Goal: Task Accomplishment & Management: Manage account settings

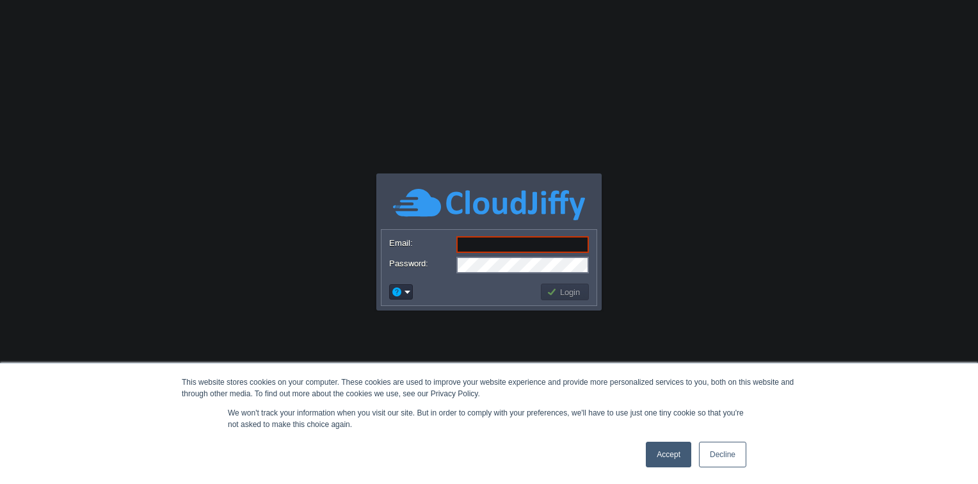
click at [665, 458] on link "Accept" at bounding box center [668, 455] width 45 height 26
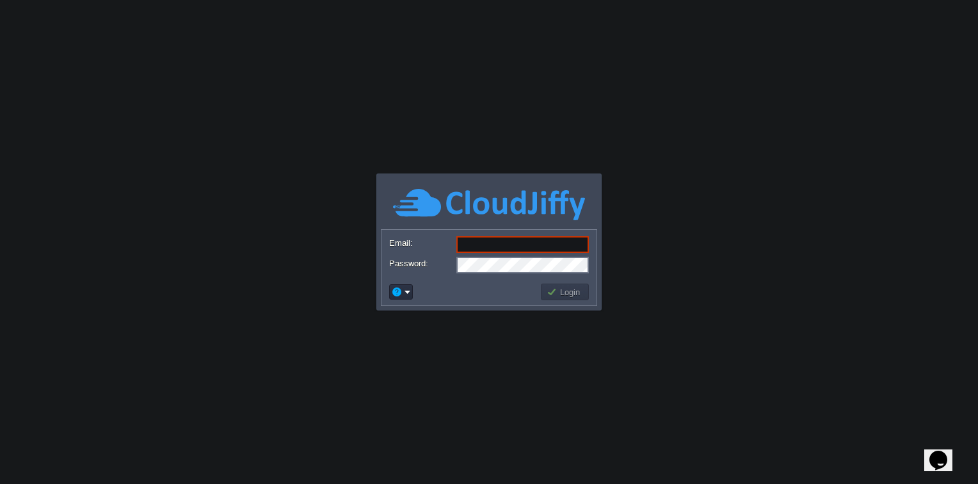
click at [531, 245] on input "Email:" at bounding box center [523, 244] width 133 height 17
type input "[EMAIL_ADDRESS][DOMAIN_NAME]"
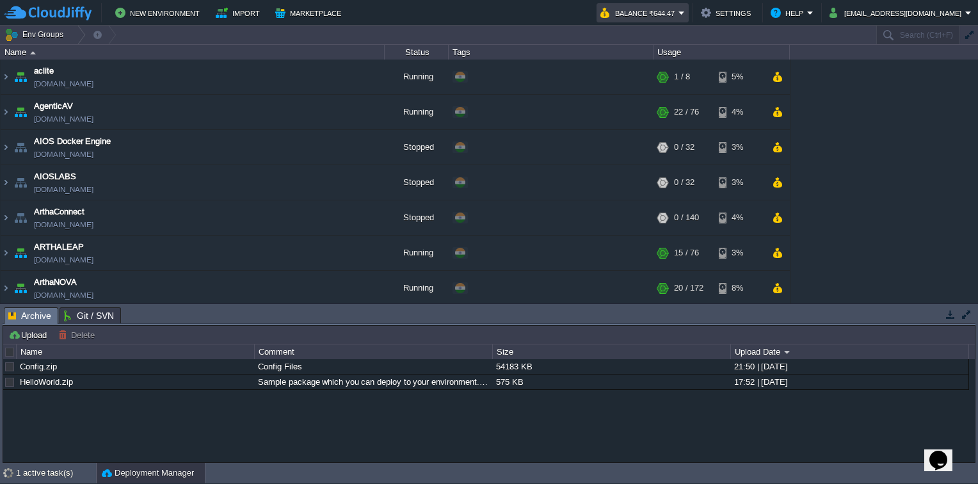
click at [685, 13] on em "Balance ₹644.47" at bounding box center [643, 12] width 85 height 15
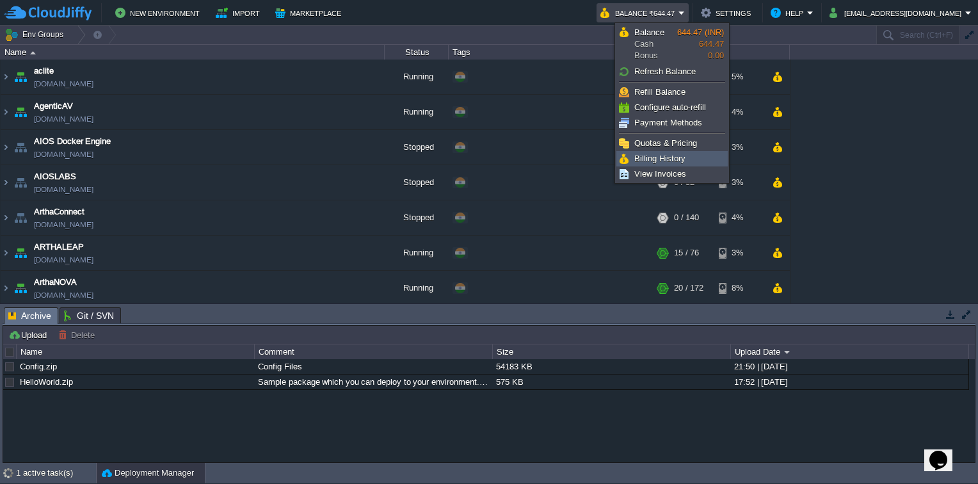
click at [671, 160] on span "Billing History" at bounding box center [660, 159] width 51 height 10
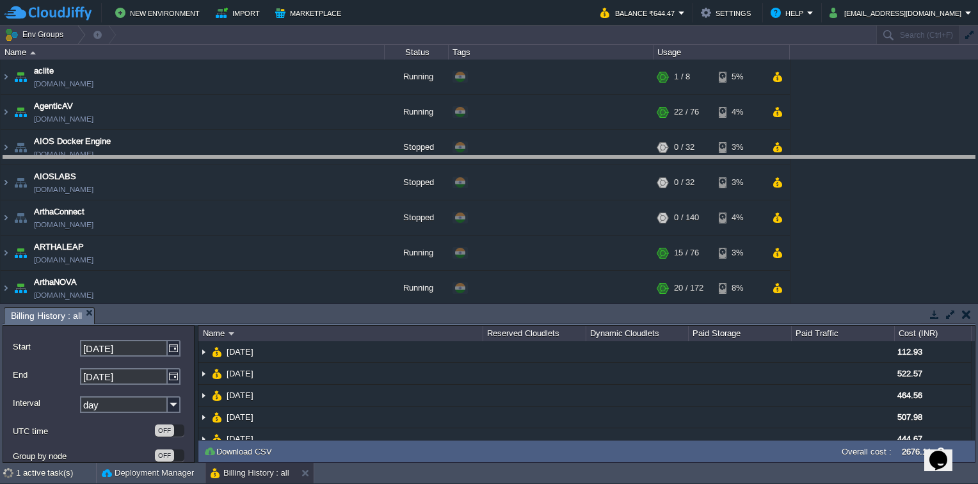
drag, startPoint x: 523, startPoint y: 312, endPoint x: 543, endPoint y: 160, distance: 153.1
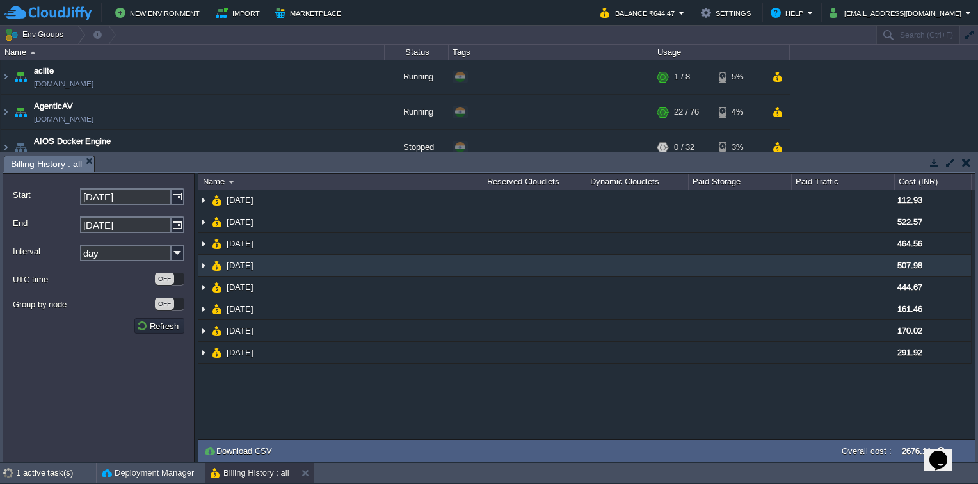
click at [202, 263] on img at bounding box center [204, 265] width 10 height 21
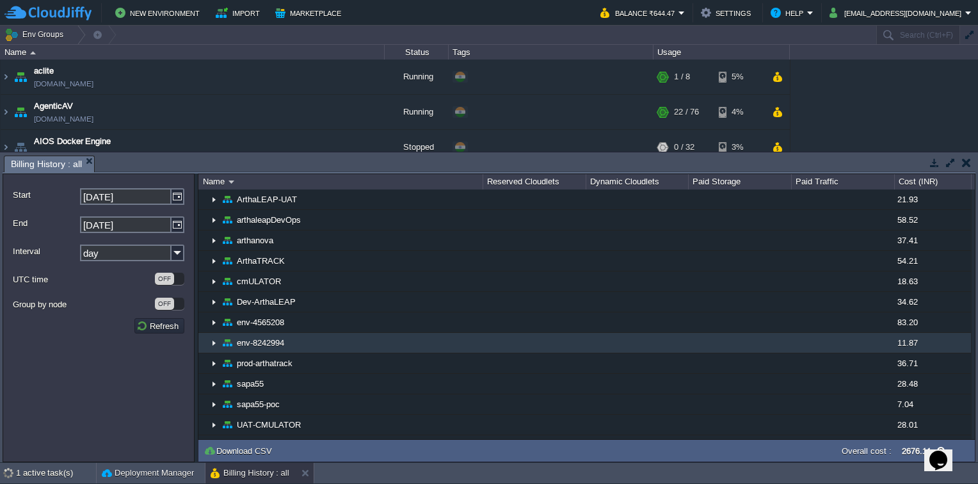
scroll to position [210, 0]
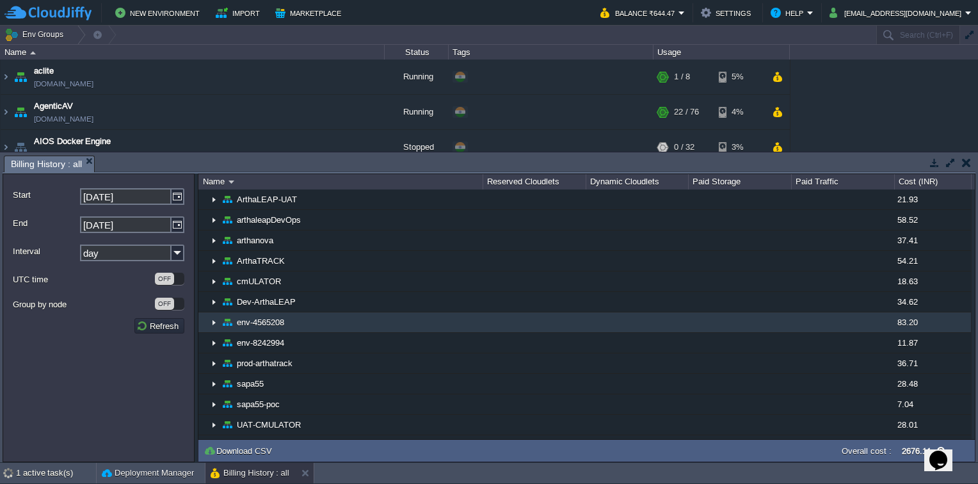
click at [216, 321] on img at bounding box center [214, 322] width 10 height 20
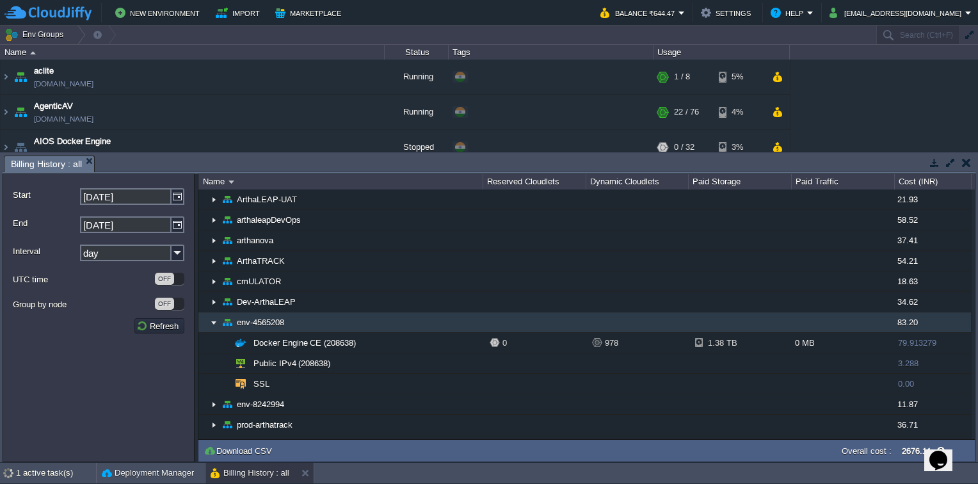
click at [213, 321] on img at bounding box center [214, 322] width 10 height 20
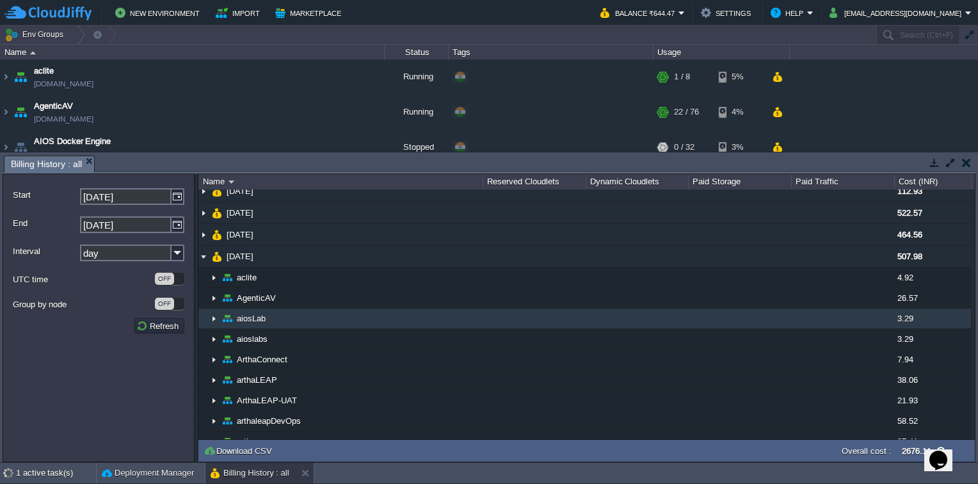
scroll to position [8, 0]
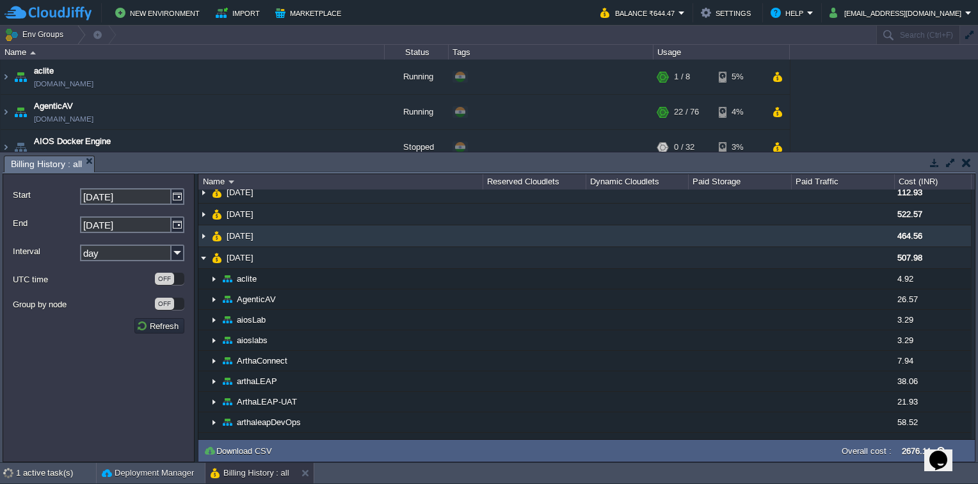
click at [204, 237] on img at bounding box center [204, 235] width 10 height 21
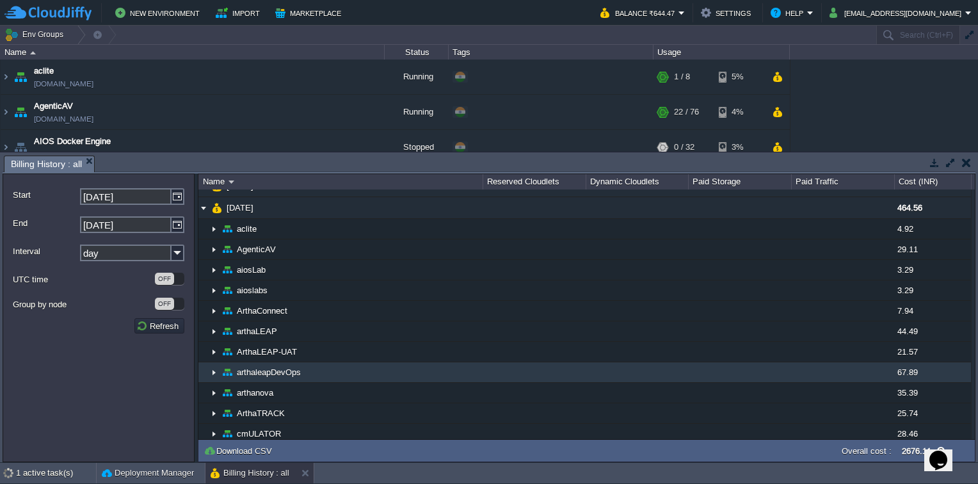
scroll to position [35, 0]
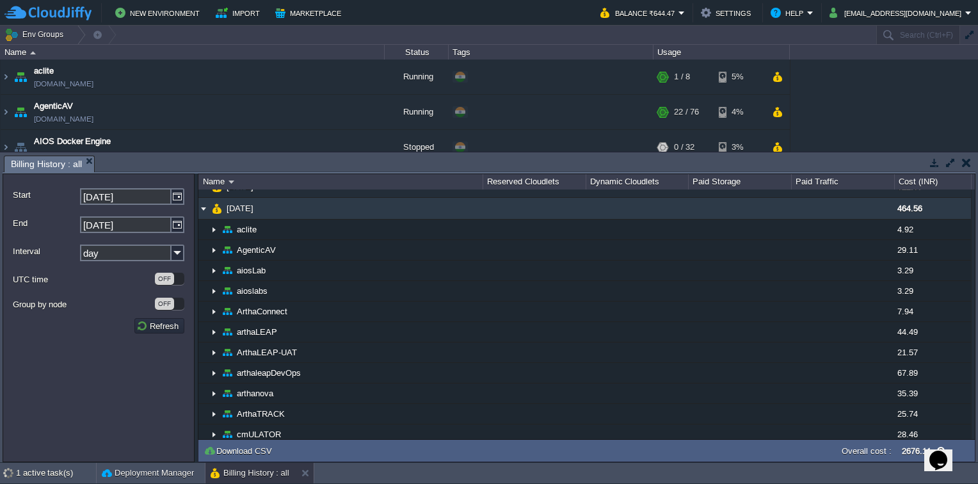
click at [202, 207] on img at bounding box center [204, 208] width 10 height 21
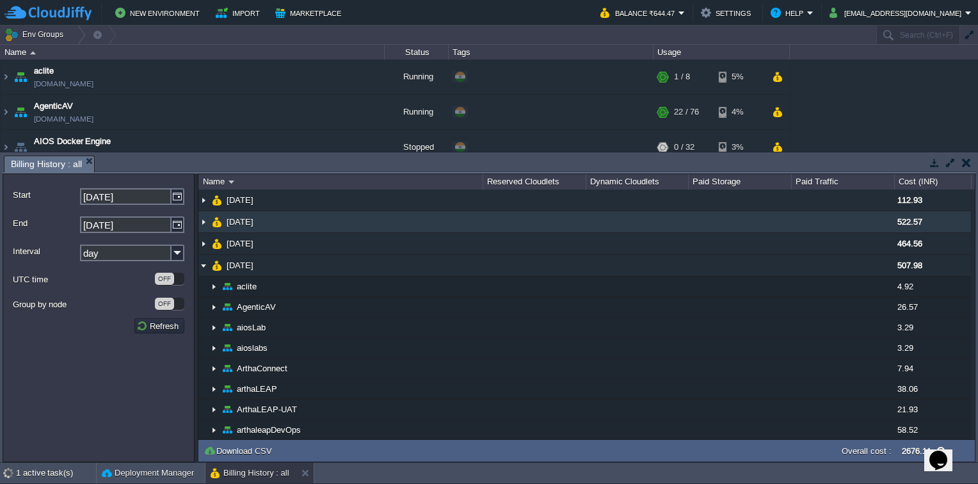
click at [205, 223] on img at bounding box center [204, 221] width 10 height 21
click at [205, 224] on img at bounding box center [204, 221] width 10 height 21
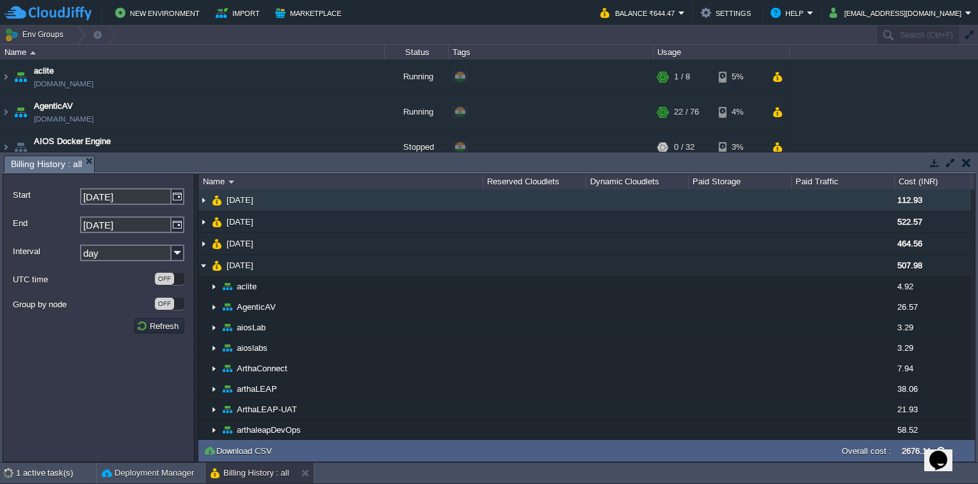
click at [204, 201] on img at bounding box center [204, 200] width 10 height 21
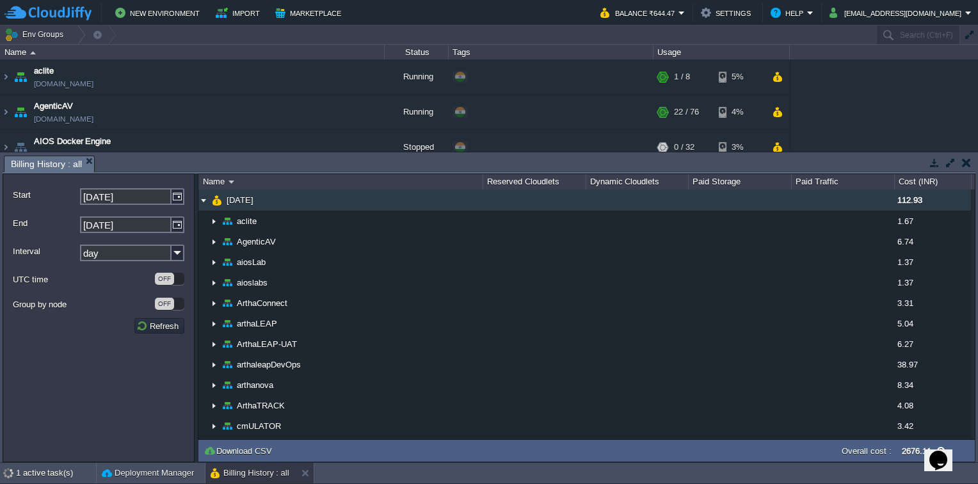
click at [201, 204] on img at bounding box center [204, 200] width 10 height 21
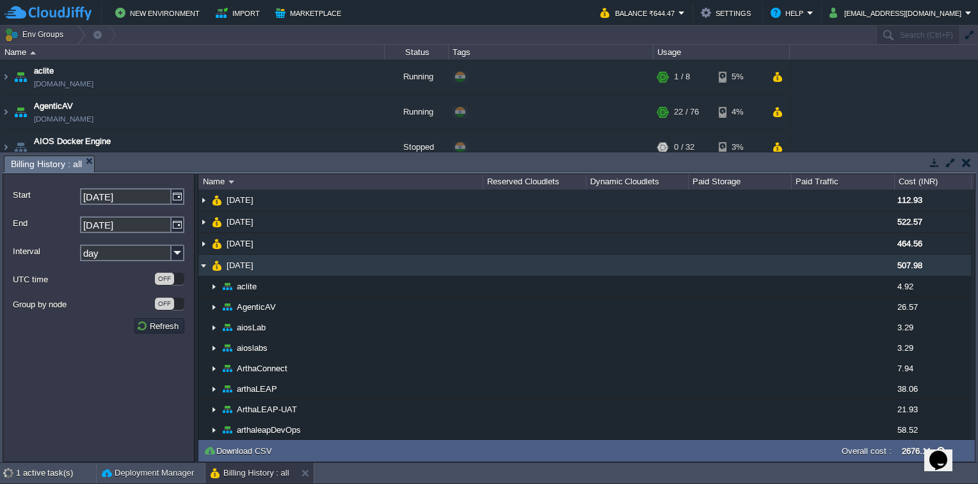
click at [205, 266] on img at bounding box center [204, 265] width 10 height 21
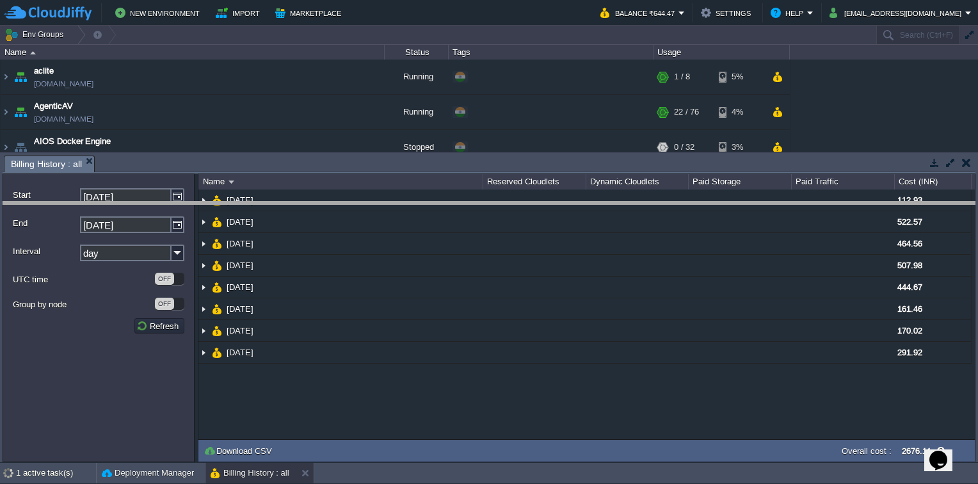
drag, startPoint x: 382, startPoint y: 168, endPoint x: 377, endPoint y: 214, distance: 46.4
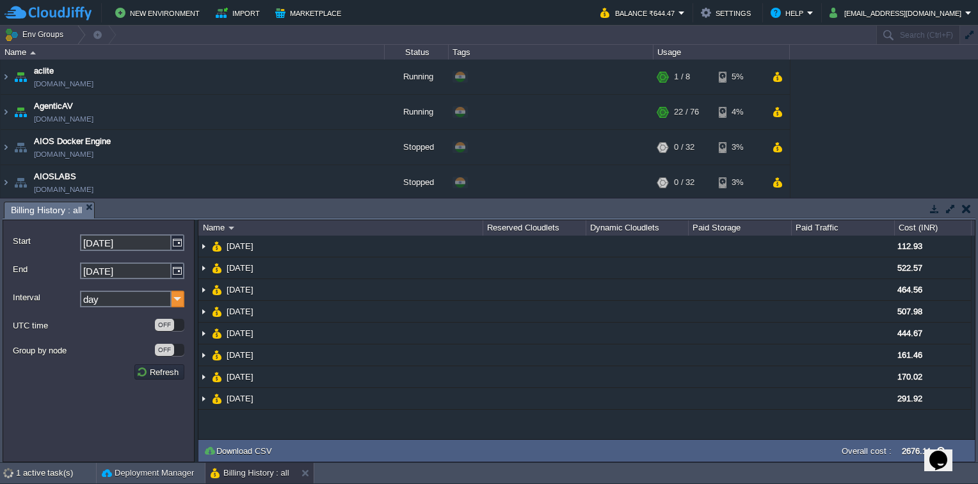
click at [178, 297] on img at bounding box center [178, 299] width 13 height 17
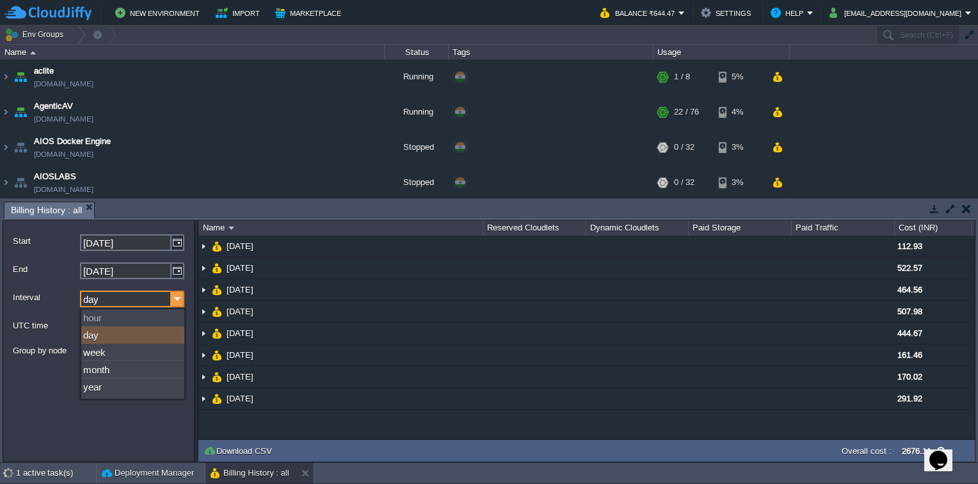
drag, startPoint x: 178, startPoint y: 297, endPoint x: 106, endPoint y: 372, distance: 103.7
click at [106, 372] on div "month" at bounding box center [132, 369] width 103 height 17
type input "month"
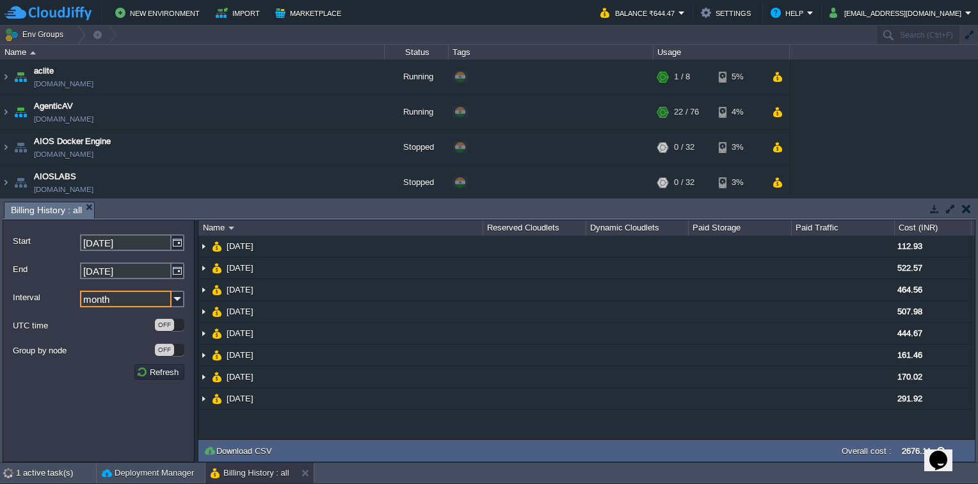
drag, startPoint x: 106, startPoint y: 372, endPoint x: 114, endPoint y: 421, distance: 49.3
click at [114, 421] on form "Start [DATE] End [DATE] Interval month UTC time OFF Group by node OFF Refresh" at bounding box center [99, 341] width 192 height 243
click at [161, 373] on button "Refresh" at bounding box center [159, 372] width 46 height 12
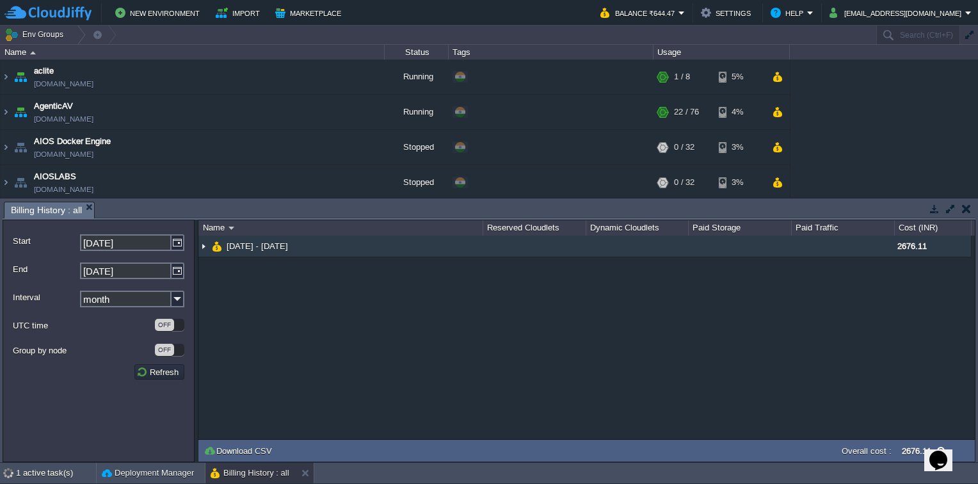
click at [204, 248] on img at bounding box center [204, 246] width 10 height 21
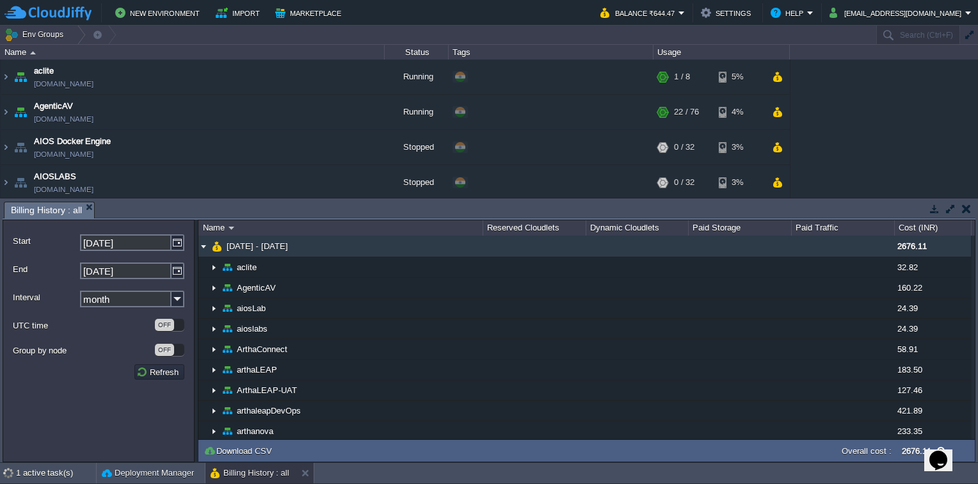
click at [204, 248] on img at bounding box center [204, 246] width 10 height 21
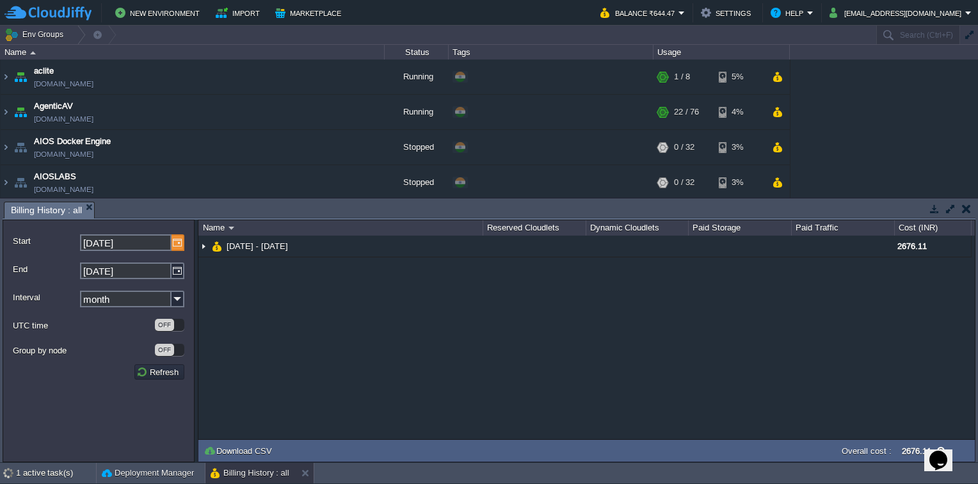
click at [177, 244] on img at bounding box center [178, 242] width 13 height 17
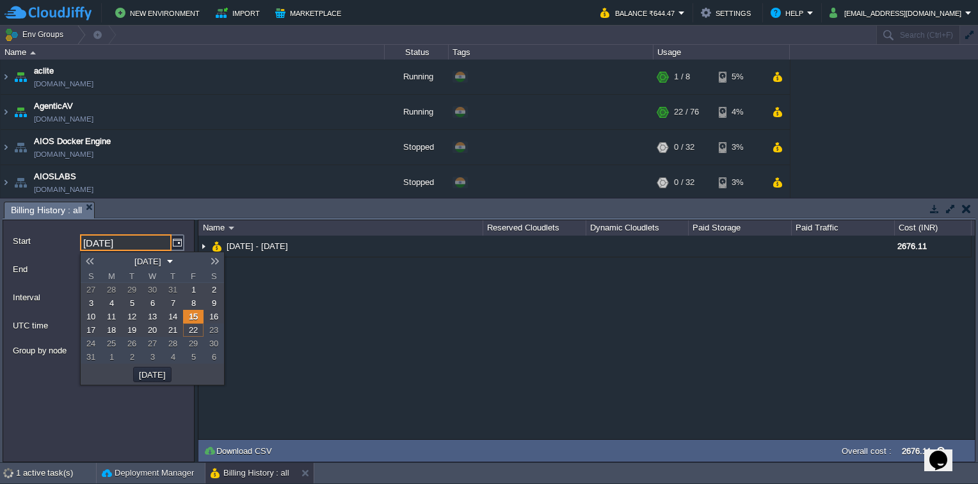
click at [191, 288] on span "1" at bounding box center [193, 290] width 4 height 10
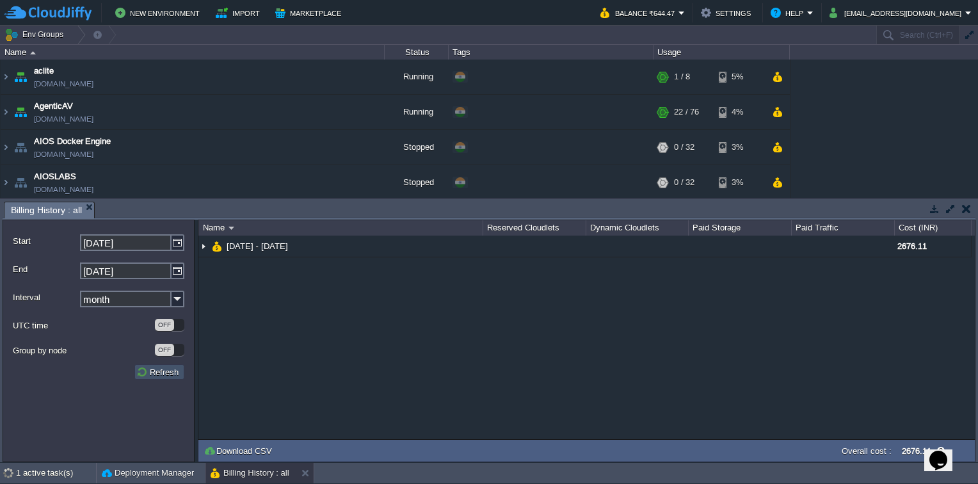
click at [158, 377] on button "Refresh" at bounding box center [159, 372] width 46 height 12
click at [685, 14] on em "Balance ₹644.47" at bounding box center [643, 12] width 85 height 15
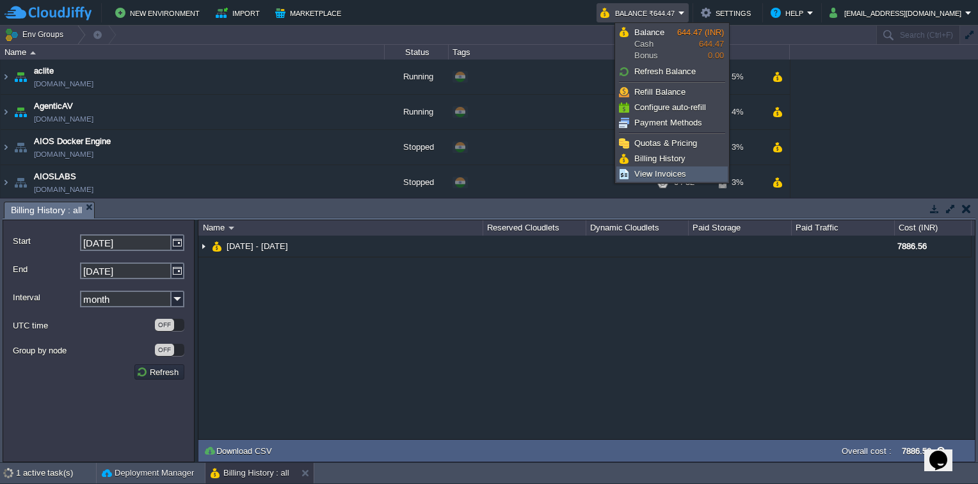
click at [676, 174] on span "View Invoices" at bounding box center [661, 174] width 52 height 10
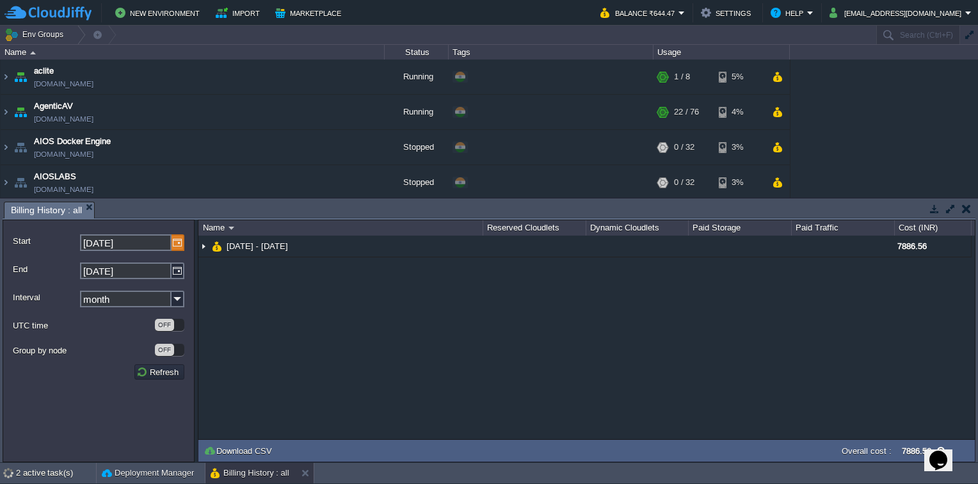
click at [175, 248] on img at bounding box center [178, 242] width 13 height 17
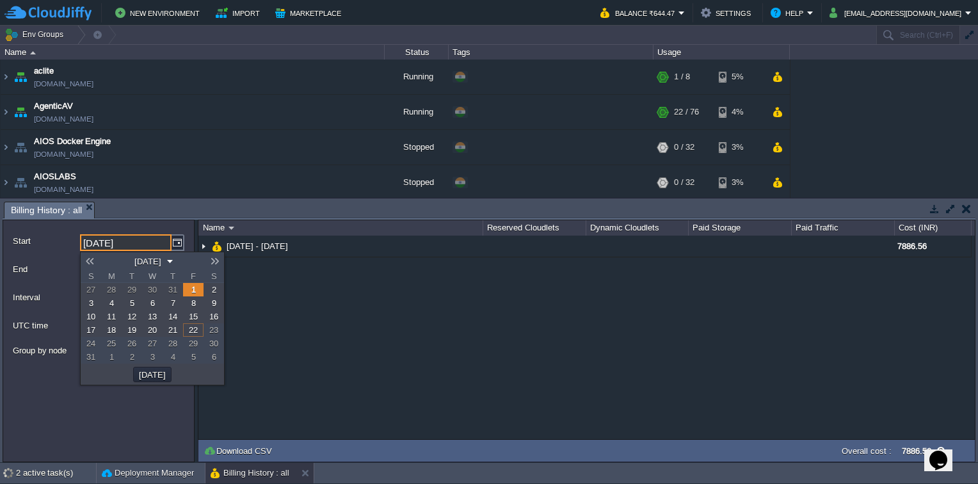
click at [111, 294] on link "28" at bounding box center [111, 289] width 20 height 13
type input "[DATE]"
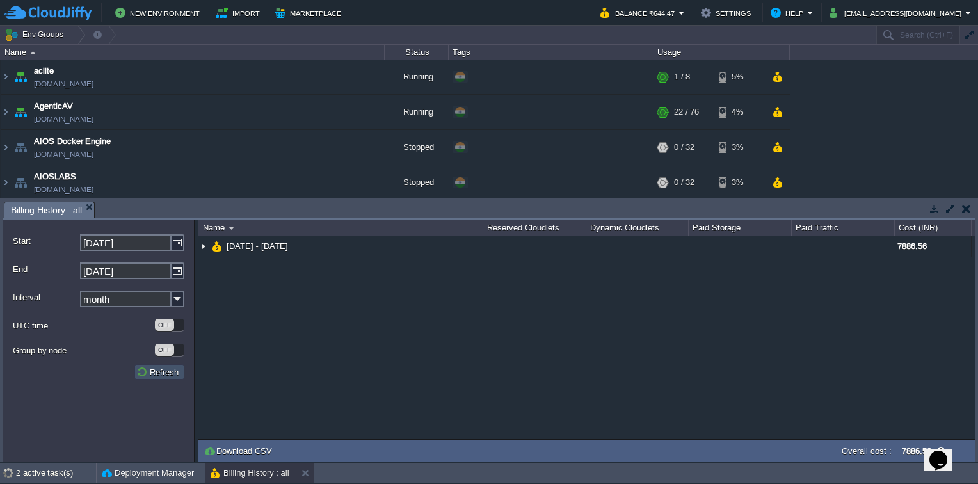
click at [168, 369] on button "Refresh" at bounding box center [159, 372] width 46 height 12
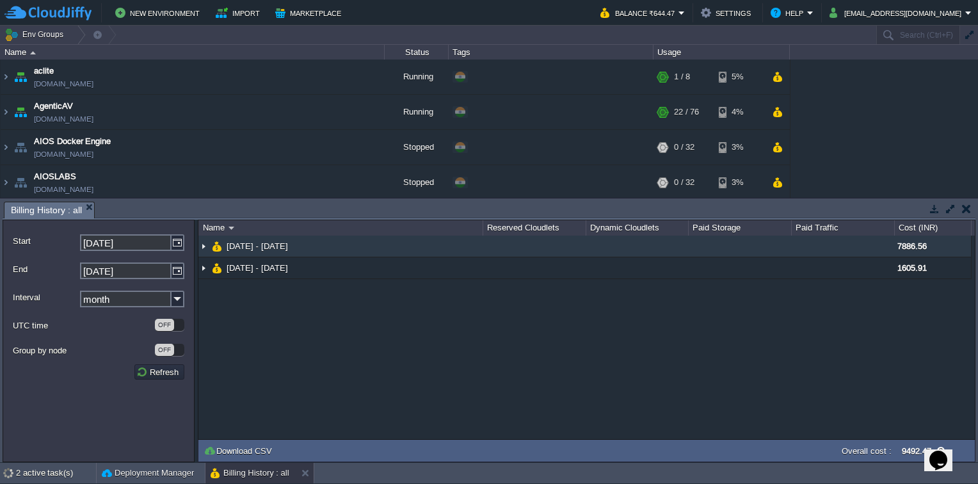
click at [200, 250] on img at bounding box center [204, 246] width 10 height 21
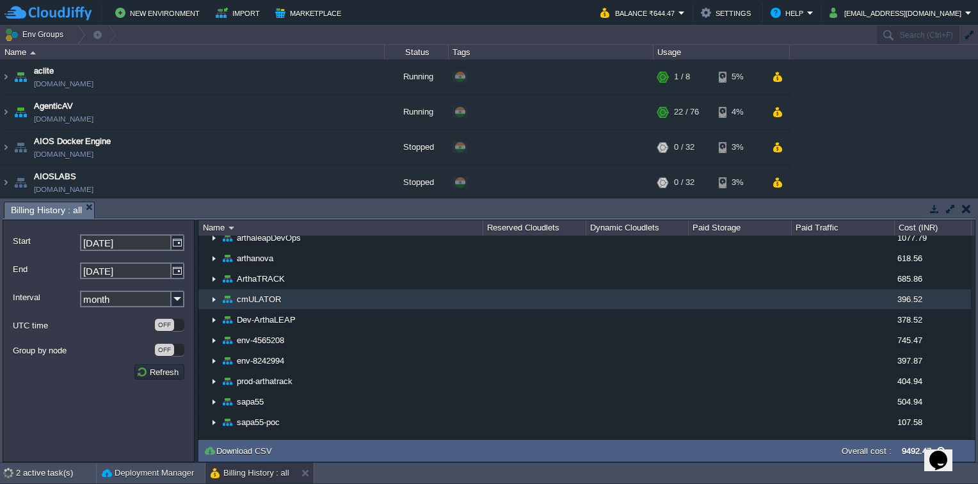
scroll to position [231, 0]
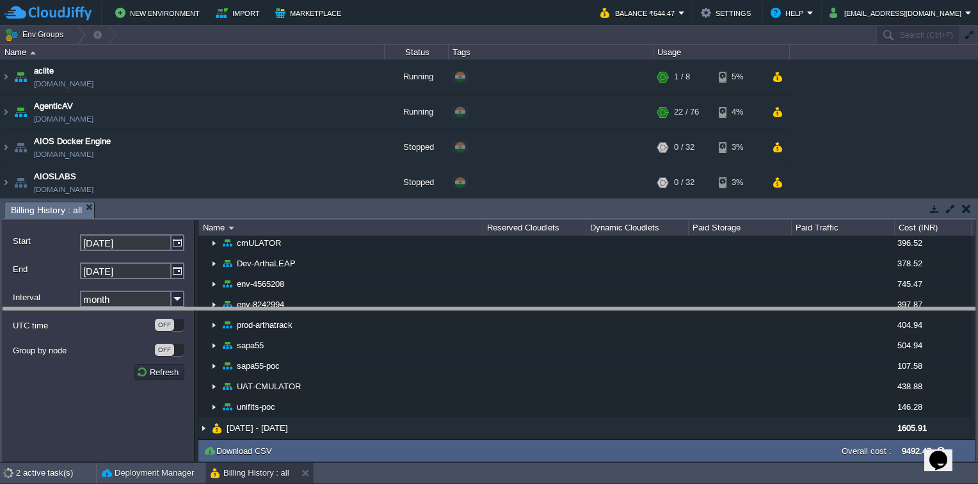
drag, startPoint x: 463, startPoint y: 208, endPoint x: 461, endPoint y: 314, distance: 105.7
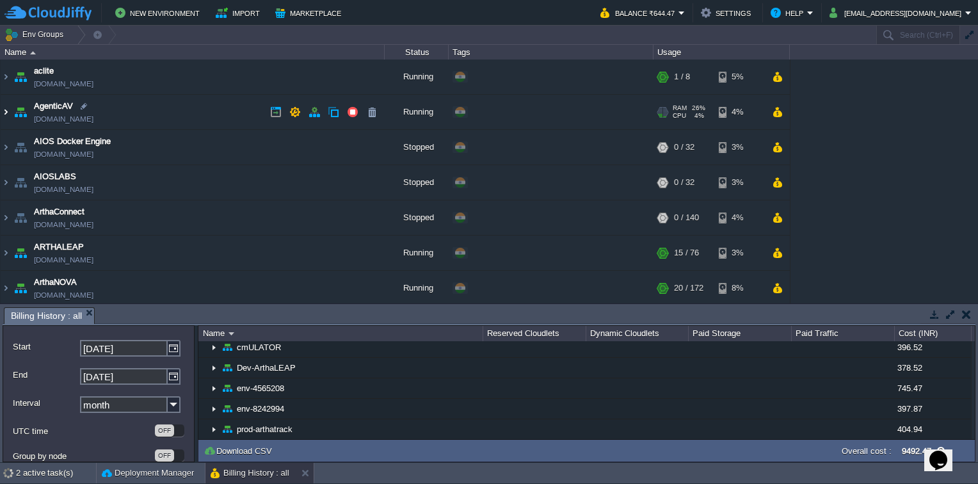
click at [8, 113] on img at bounding box center [6, 112] width 10 height 35
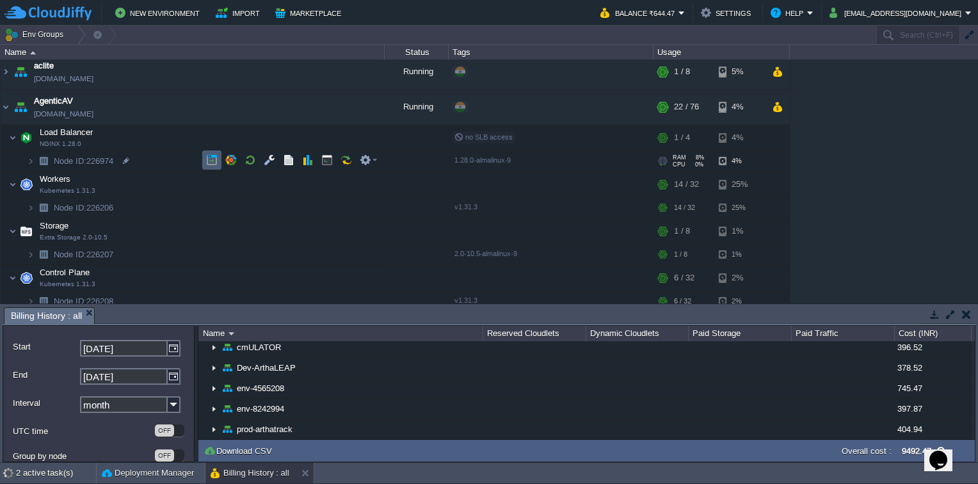
scroll to position [4, 0]
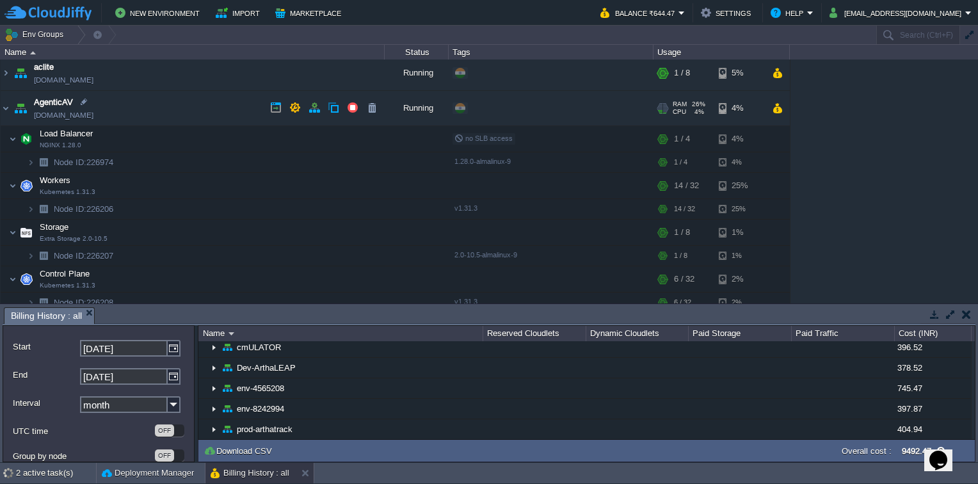
click at [71, 116] on link "[DOMAIN_NAME]" at bounding box center [64, 115] width 60 height 13
click at [8, 108] on img at bounding box center [6, 108] width 10 height 35
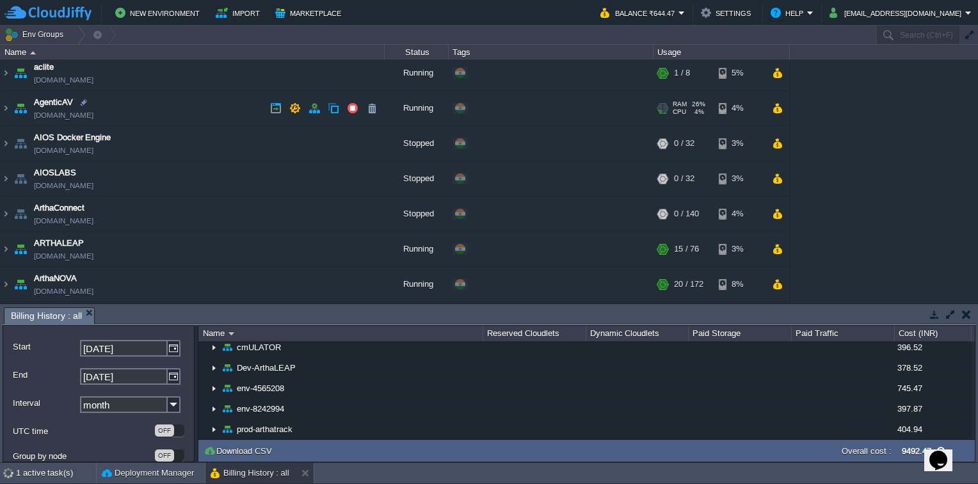
scroll to position [0, 0]
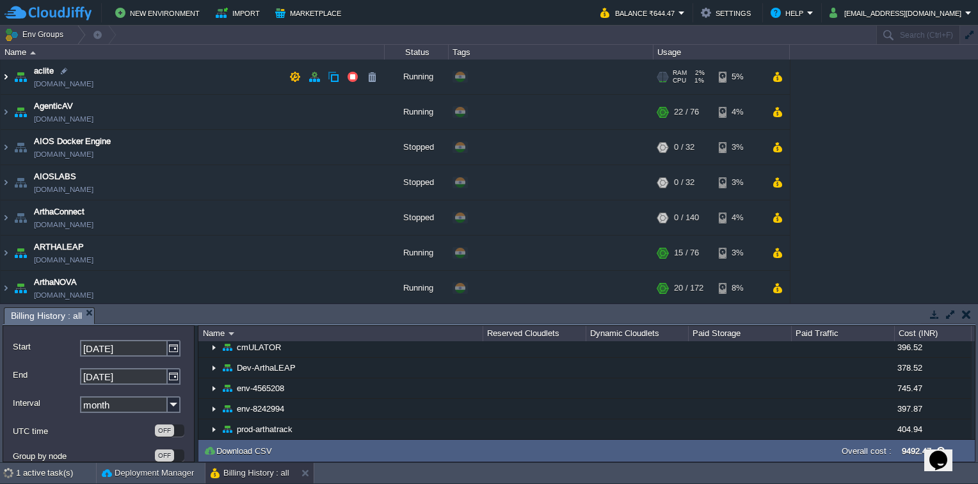
click at [6, 76] on img at bounding box center [6, 77] width 10 height 35
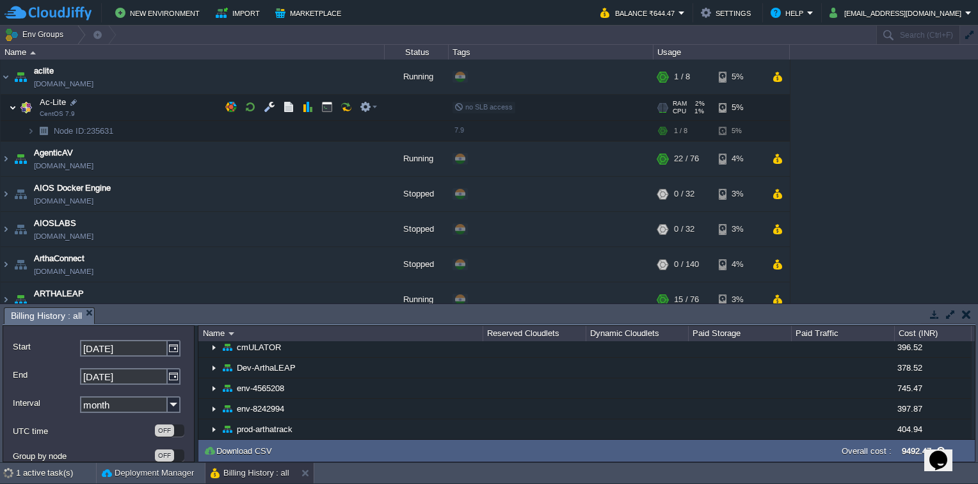
click at [13, 106] on img at bounding box center [13, 108] width 8 height 26
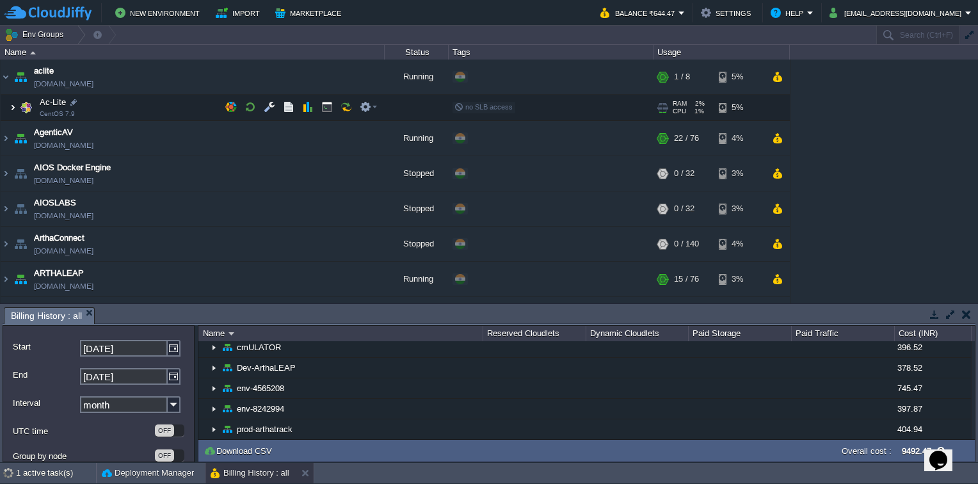
click at [13, 106] on img at bounding box center [13, 108] width 8 height 26
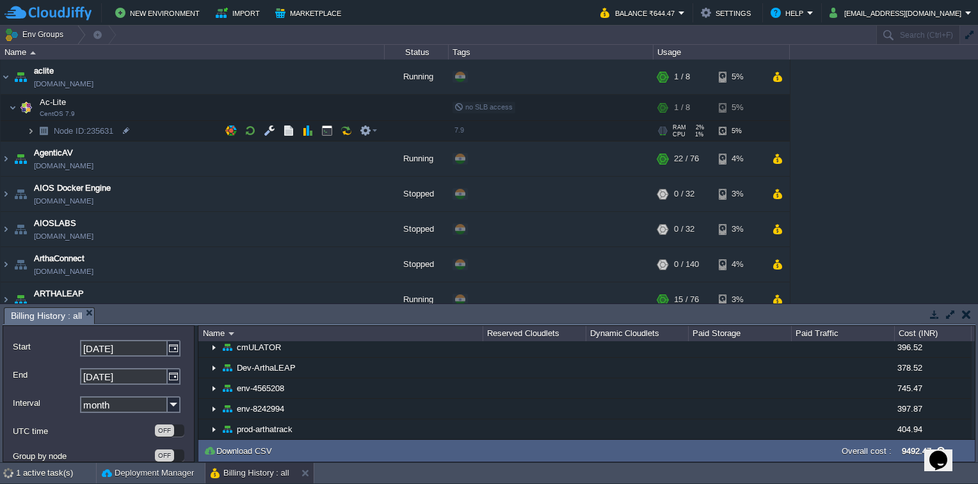
click at [29, 131] on img at bounding box center [31, 131] width 8 height 20
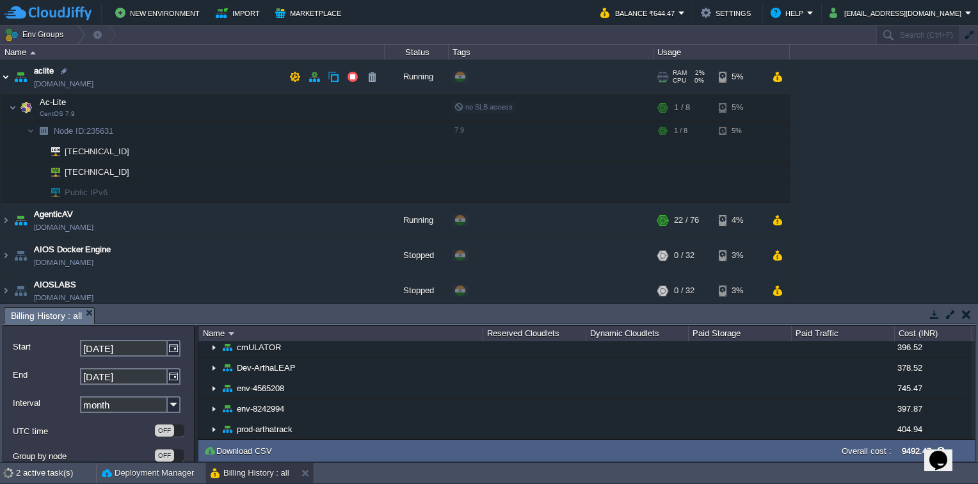
click at [4, 78] on img at bounding box center [6, 77] width 10 height 35
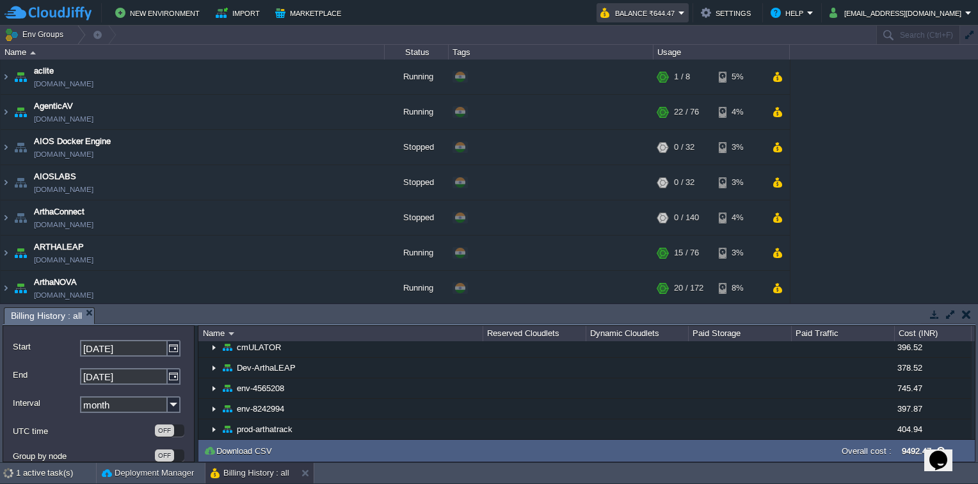
click at [685, 14] on em "Balance ₹644.47" at bounding box center [643, 12] width 85 height 15
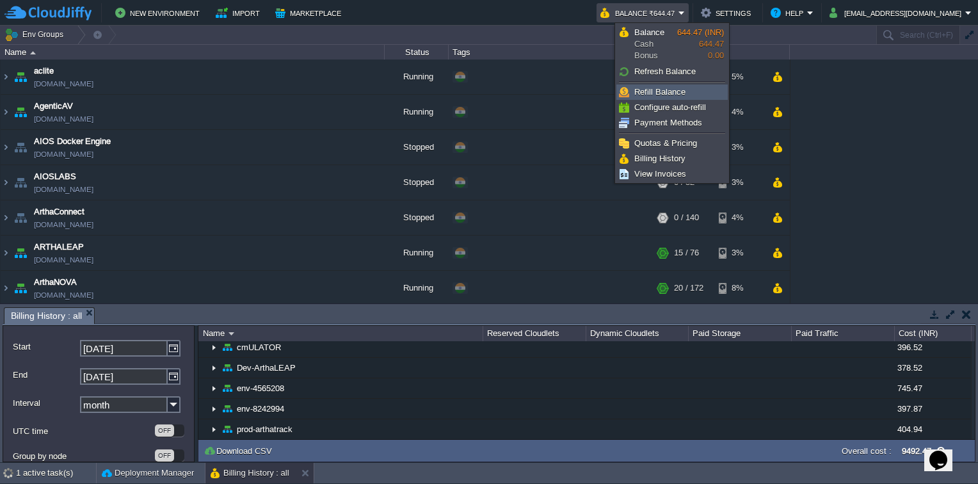
click at [670, 89] on span "Refill Balance" at bounding box center [660, 92] width 51 height 10
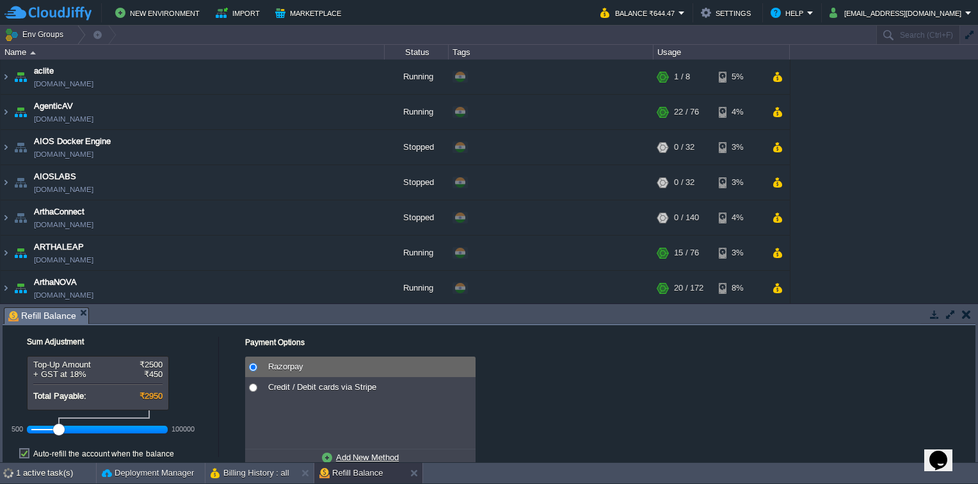
scroll to position [36, 0]
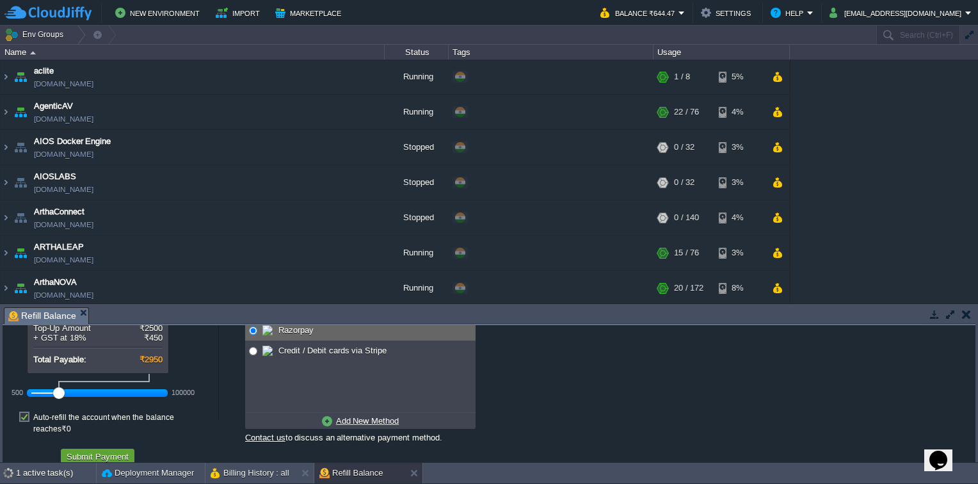
click at [67, 396] on div at bounding box center [97, 393] width 133 height 12
click at [77, 394] on div at bounding box center [97, 393] width 133 height 12
click at [33, 414] on label "Auto-refill the account when the balance reaches ₹0" at bounding box center [122, 423] width 179 height 23
click at [27, 412] on input "checkbox" at bounding box center [31, 407] width 8 height 8
checkbox input "false"
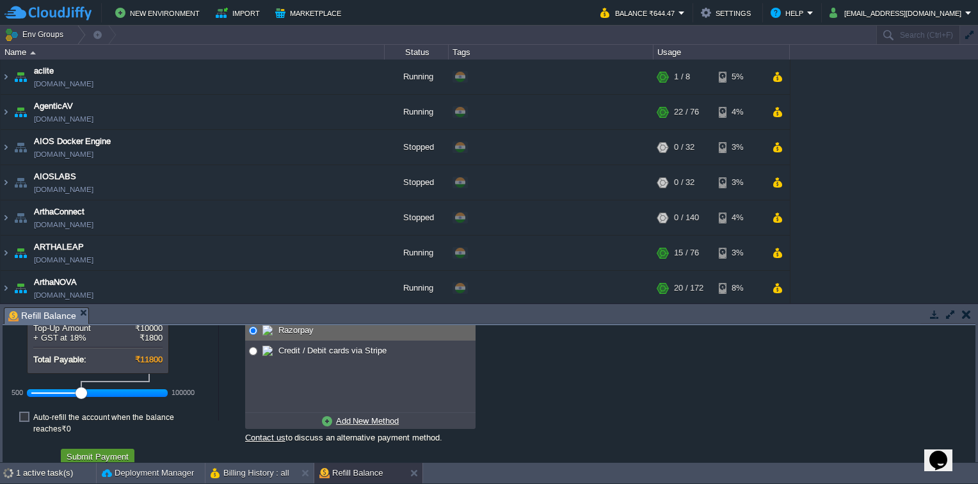
click at [95, 451] on button "Submit Payment" at bounding box center [98, 457] width 70 height 12
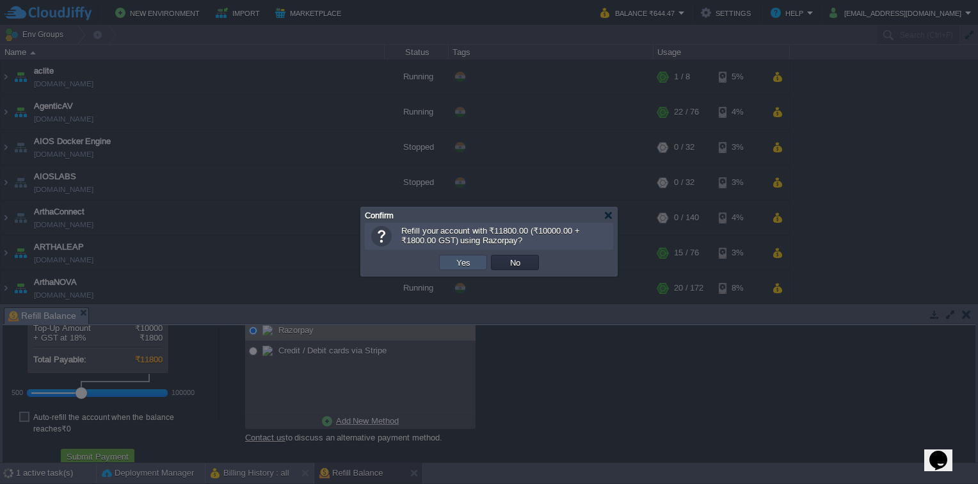
click at [457, 264] on button "Yes" at bounding box center [464, 263] width 22 height 12
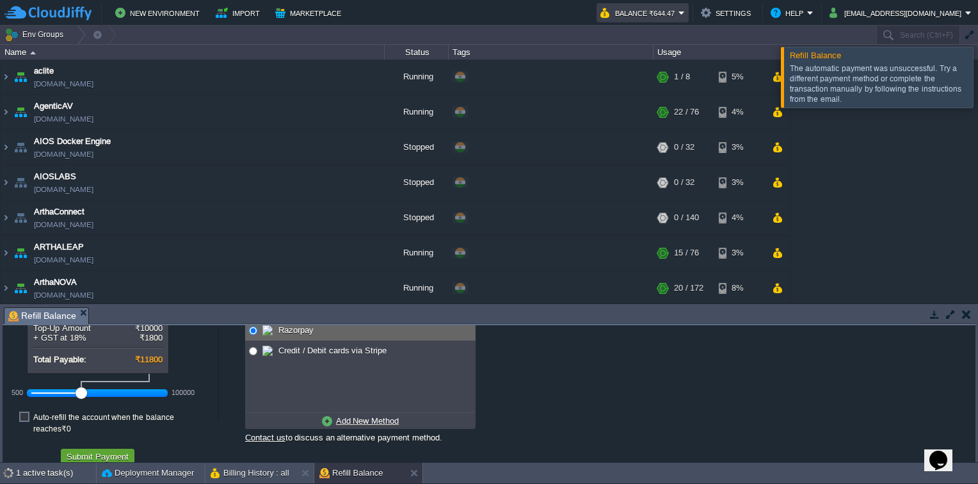
click at [685, 14] on em "Balance ₹644.47" at bounding box center [643, 12] width 85 height 15
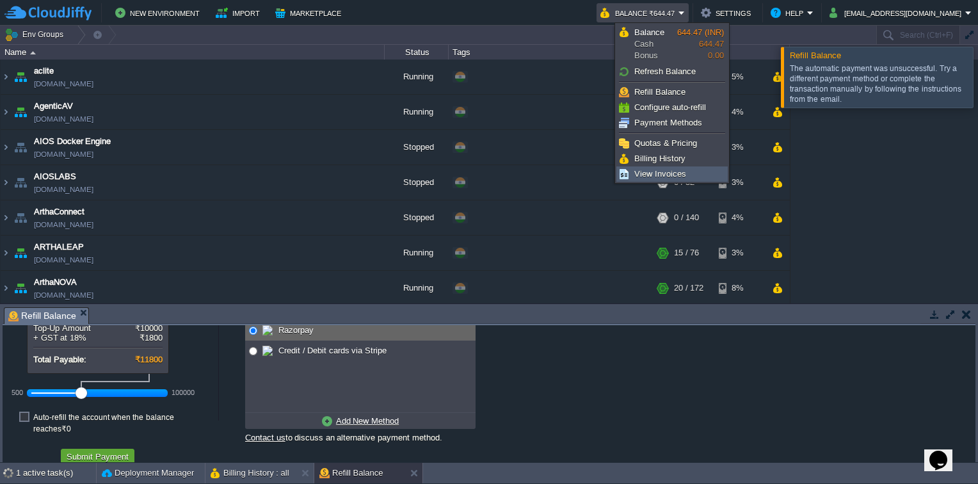
click at [671, 175] on span "View Invoices" at bounding box center [661, 174] width 52 height 10
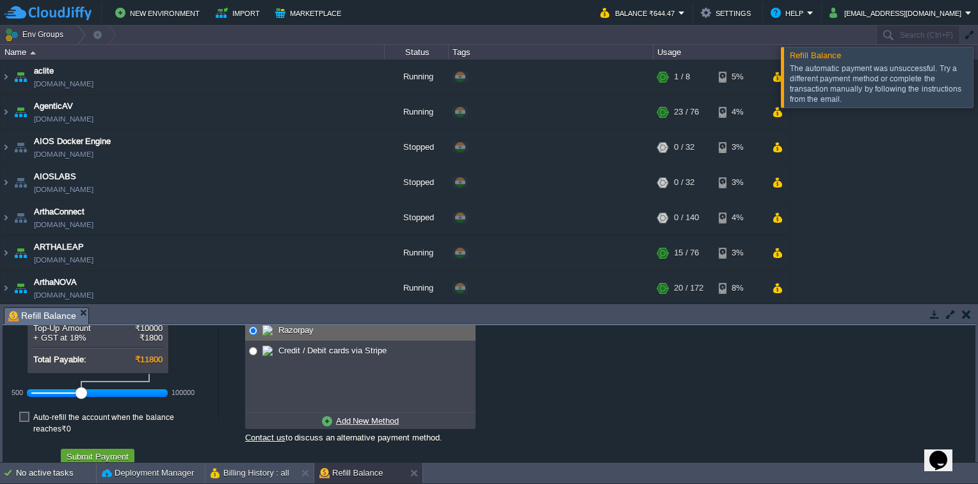
click at [978, 83] on div at bounding box center [994, 77] width 0 height 60
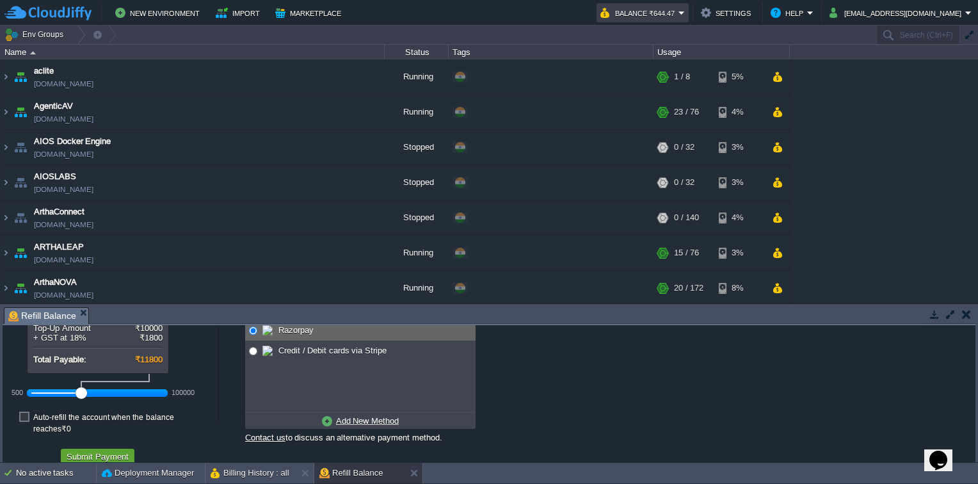
click at [685, 15] on em "Balance ₹644.47" at bounding box center [643, 12] width 85 height 15
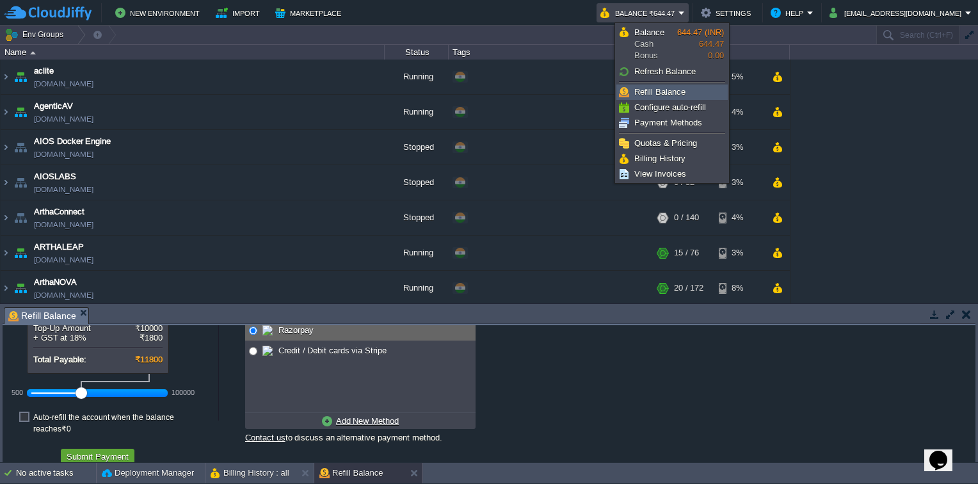
click at [671, 96] on span "Refill Balance" at bounding box center [660, 92] width 51 height 10
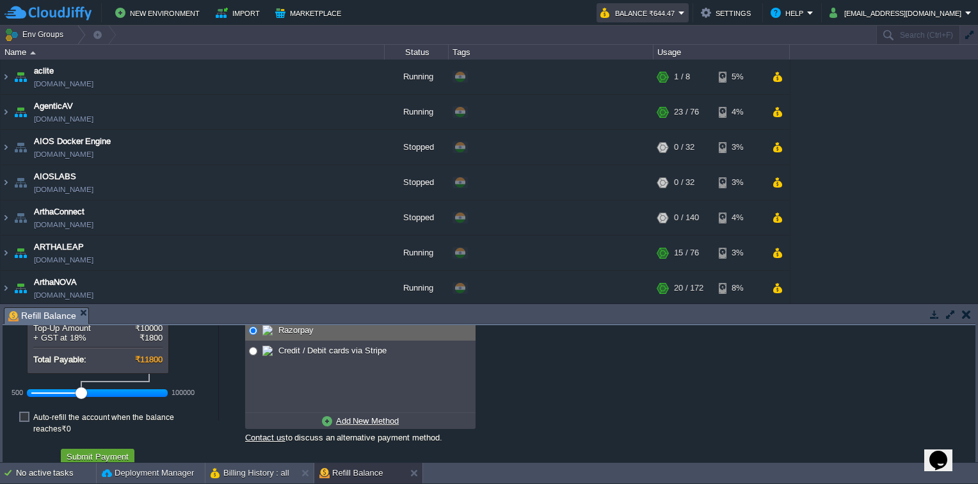
click at [685, 10] on em "Balance ₹644.47" at bounding box center [643, 12] width 85 height 15
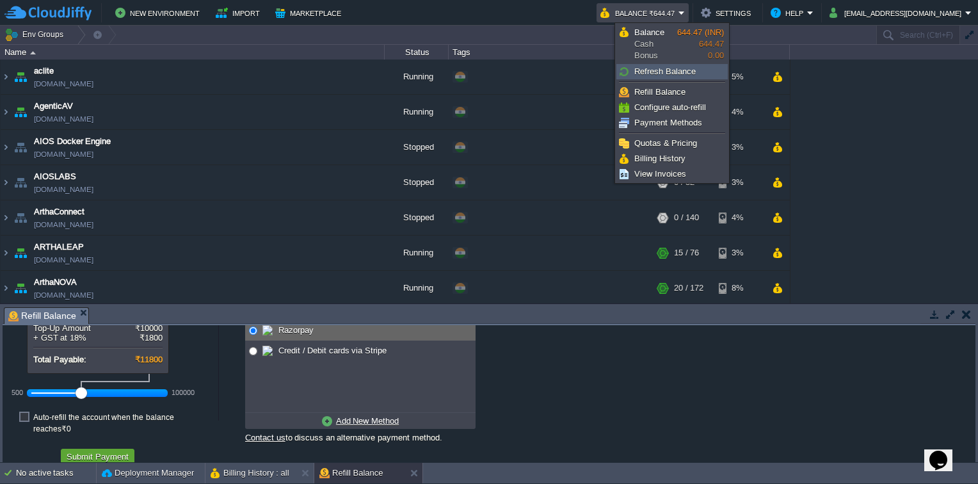
click at [666, 71] on span "Refresh Balance" at bounding box center [665, 72] width 61 height 10
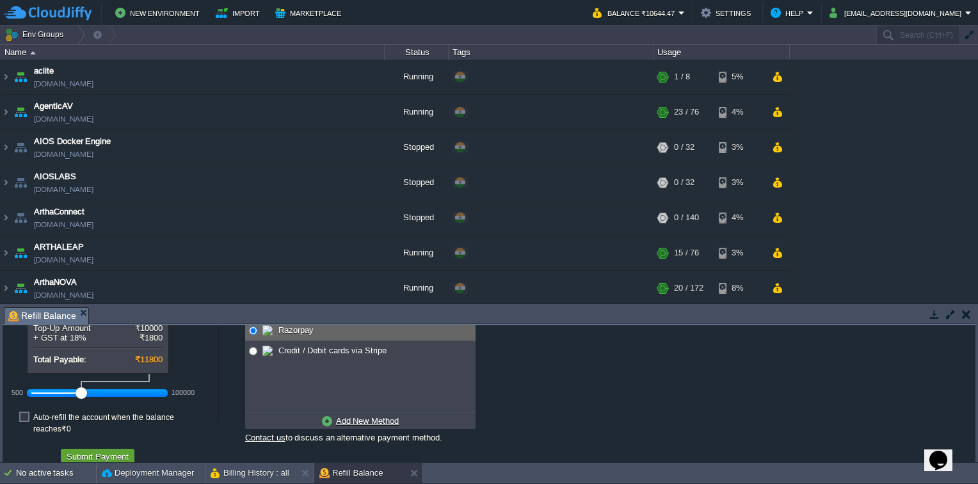
click at [578, 17] on td "New Environment Import Marketplace" at bounding box center [291, 12] width 574 height 19
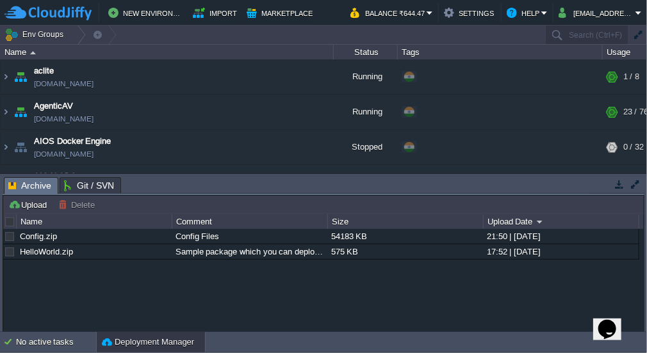
scroll to position [0, 96]
